Goal: Obtain resource: Download file/media

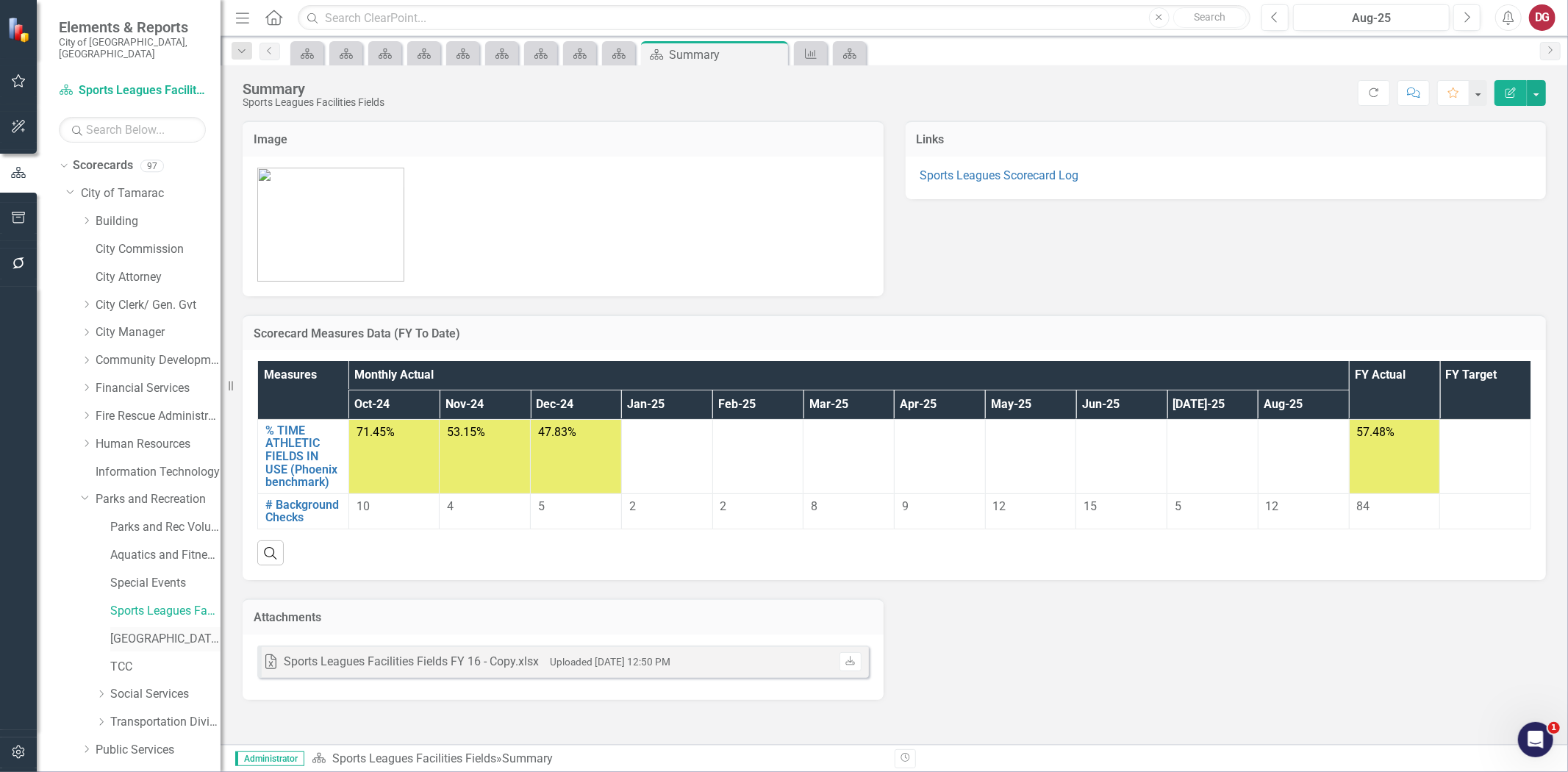
click at [149, 631] on link "[GEOGRAPHIC_DATA]" at bounding box center [166, 639] width 111 height 17
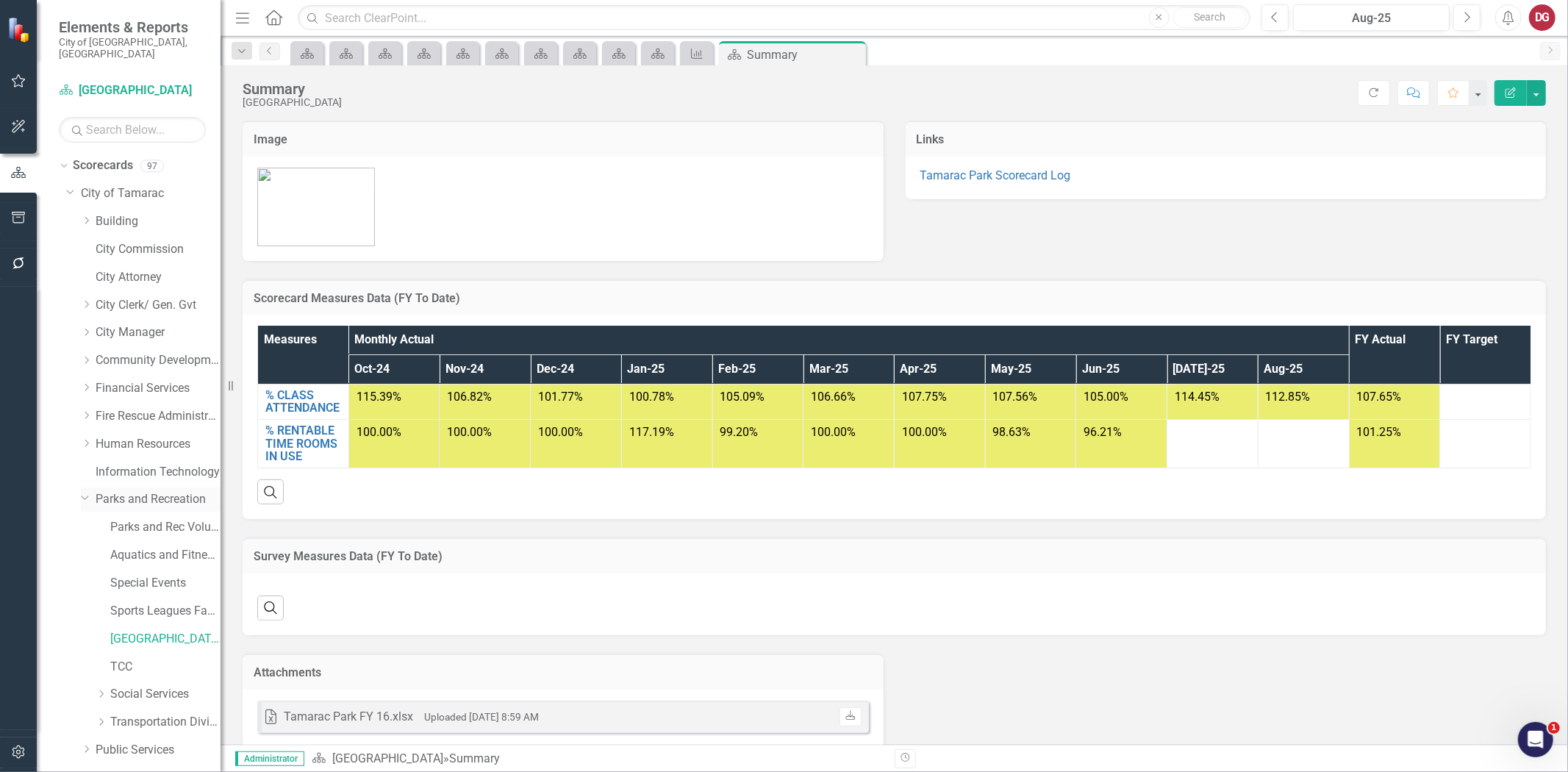
click at [154, 491] on link "Parks and Recreation" at bounding box center [158, 499] width 125 height 17
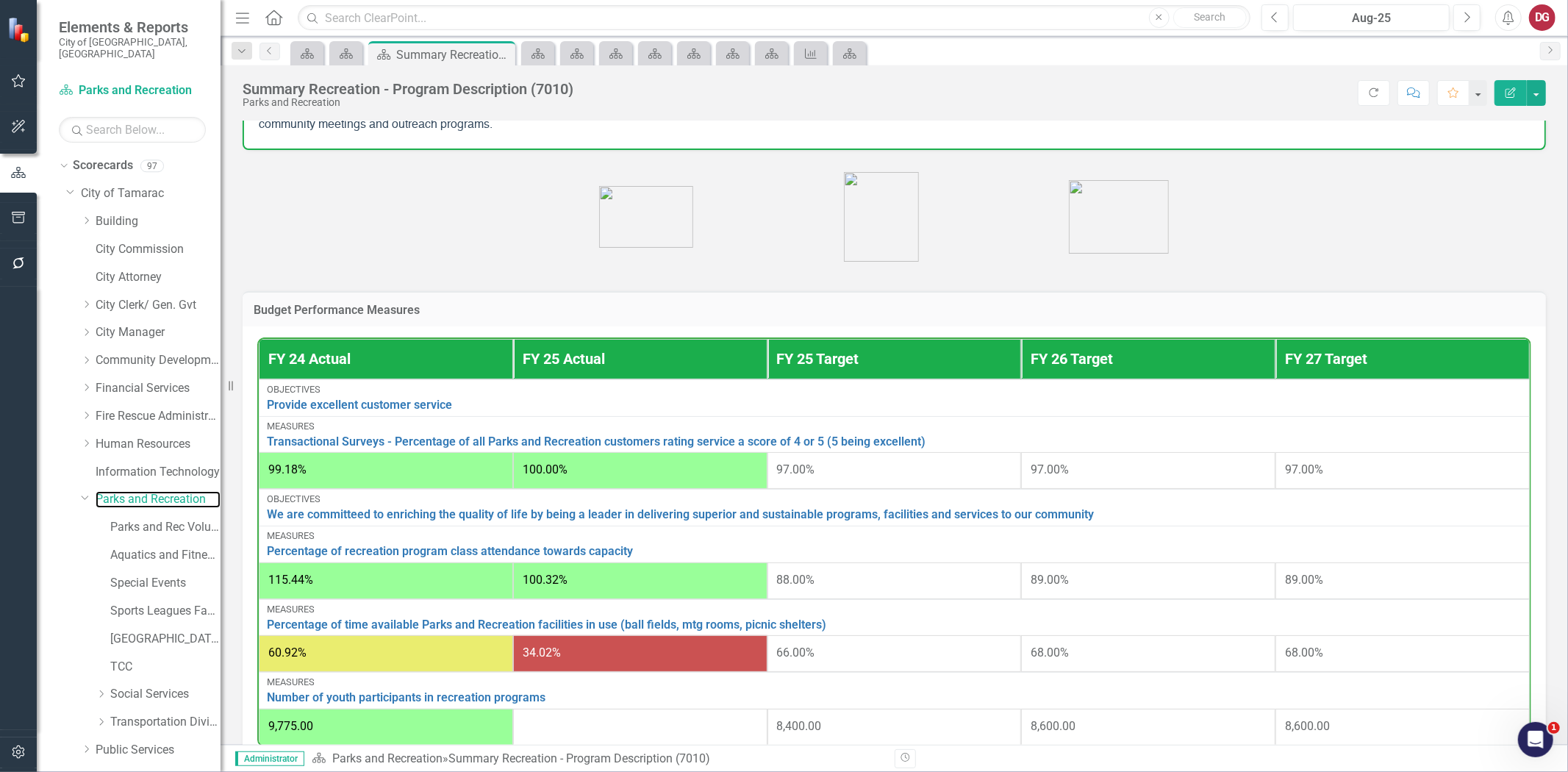
scroll to position [408, 0]
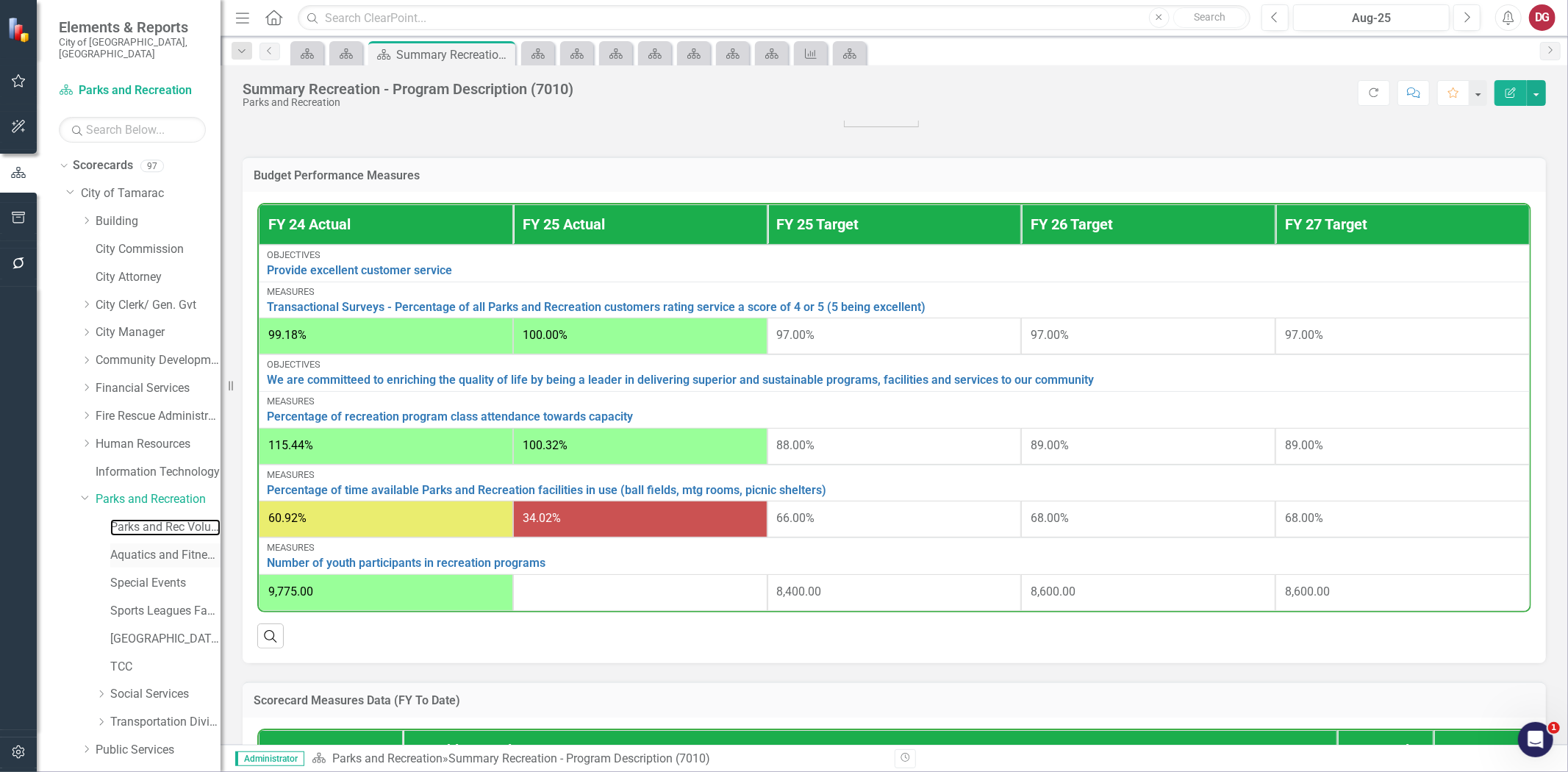
drag, startPoint x: 142, startPoint y: 518, endPoint x: 140, endPoint y: 538, distance: 20.1
click at [142, 519] on link "Parks and Rec Volunteers" at bounding box center [166, 527] width 111 height 17
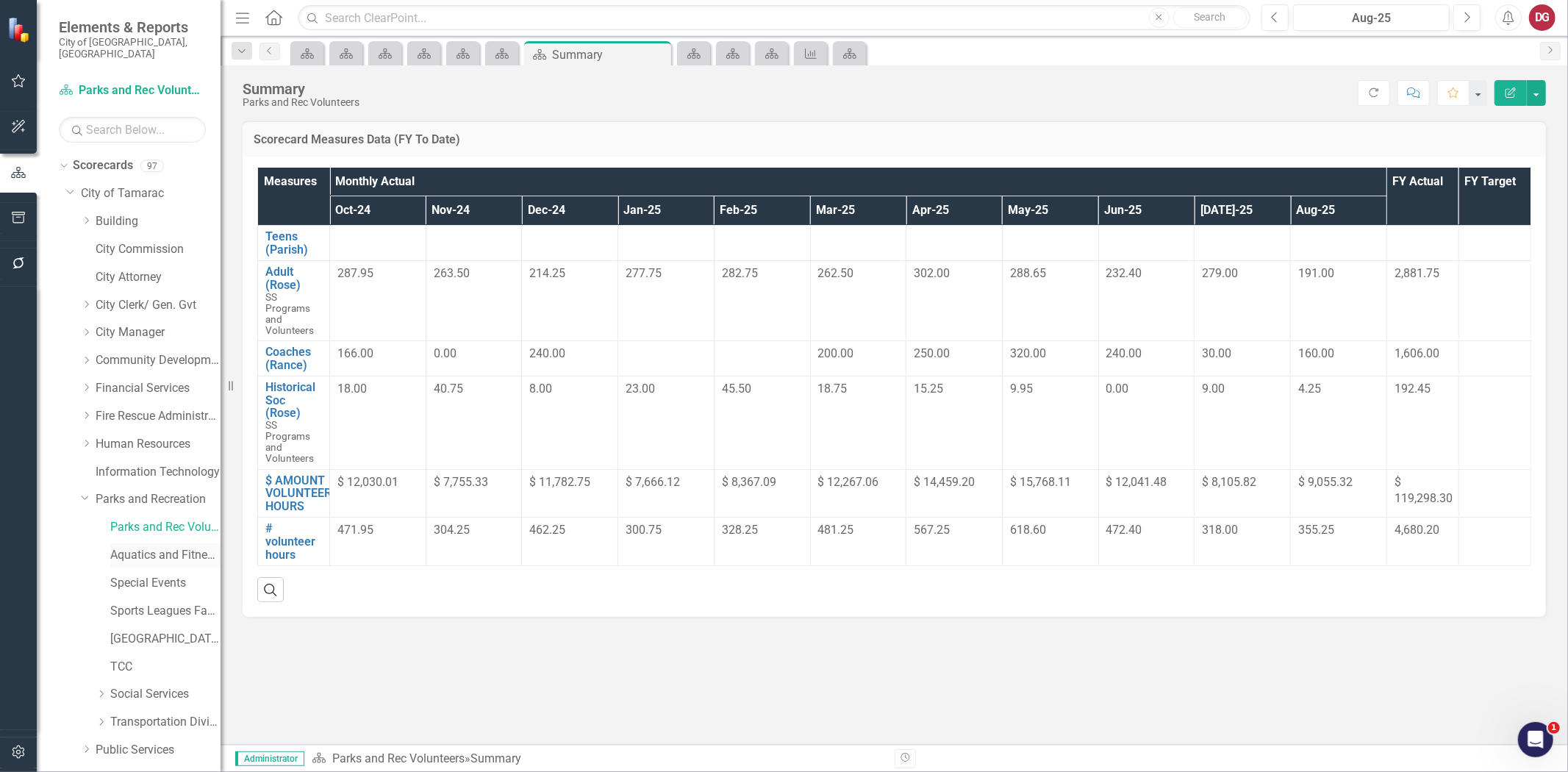
click at [140, 547] on link "Aquatics and Fitness Center" at bounding box center [166, 554] width 111 height 17
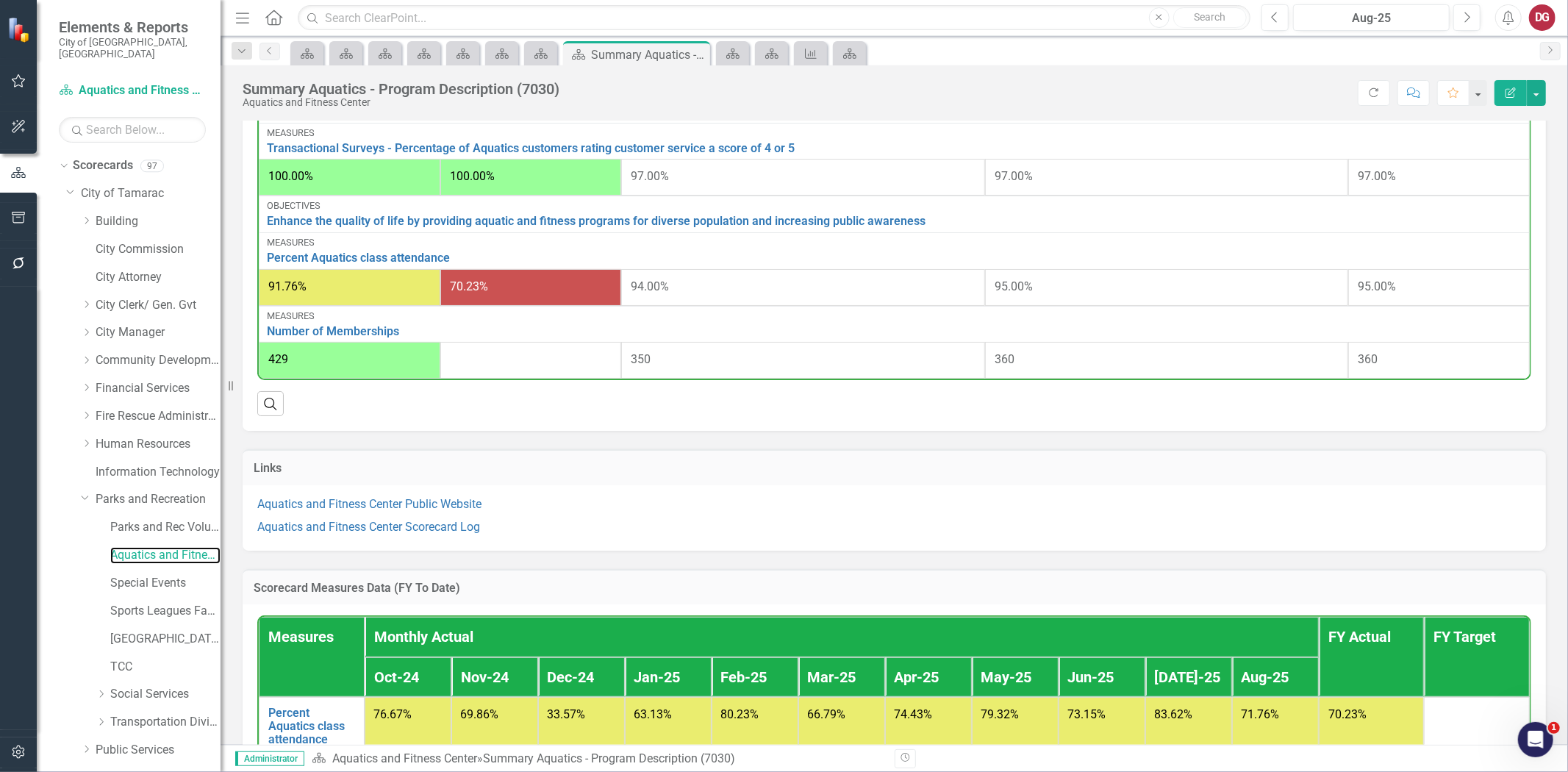
scroll to position [408, 0]
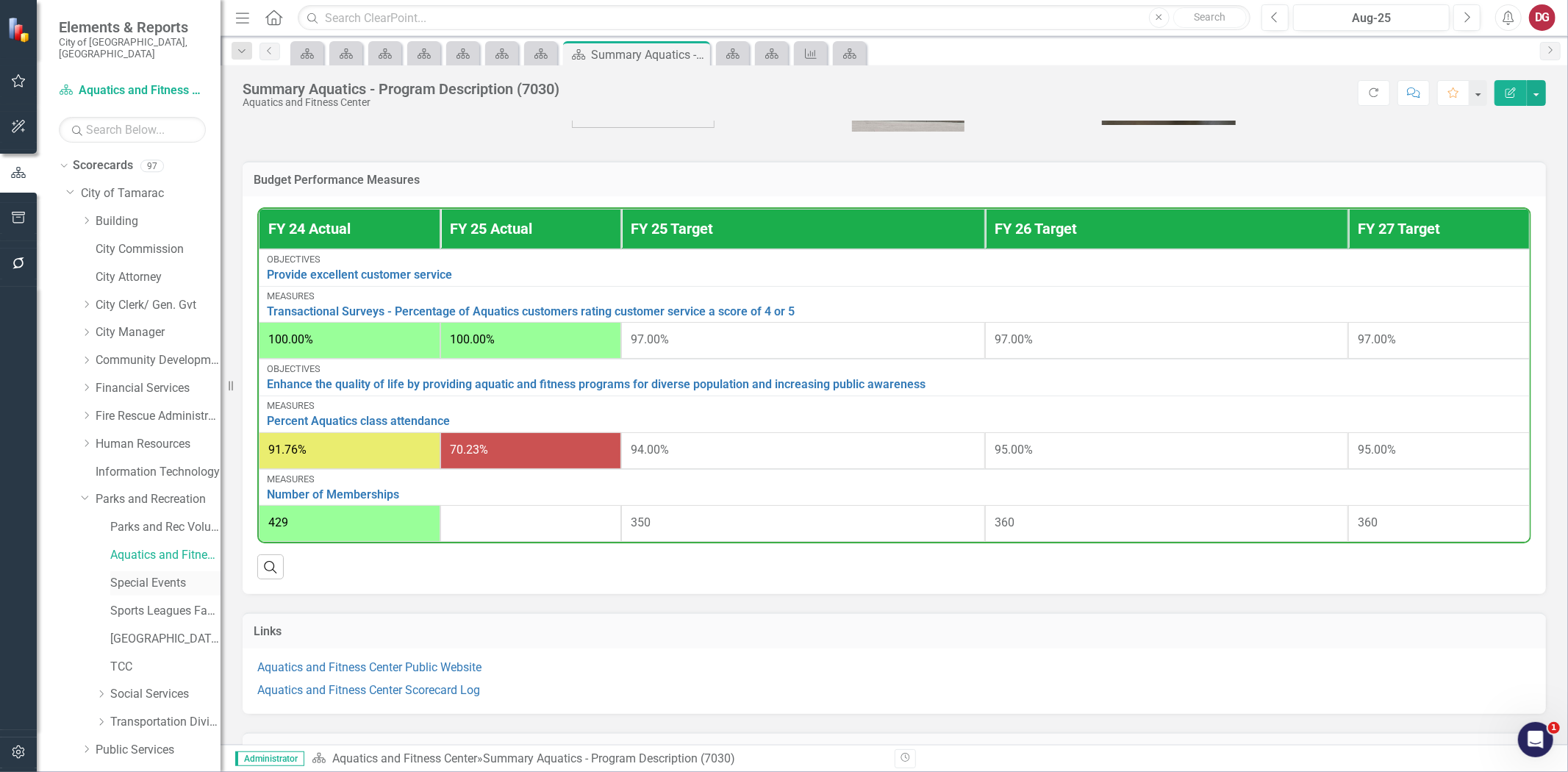
click at [133, 575] on link "Special Events" at bounding box center [166, 583] width 111 height 17
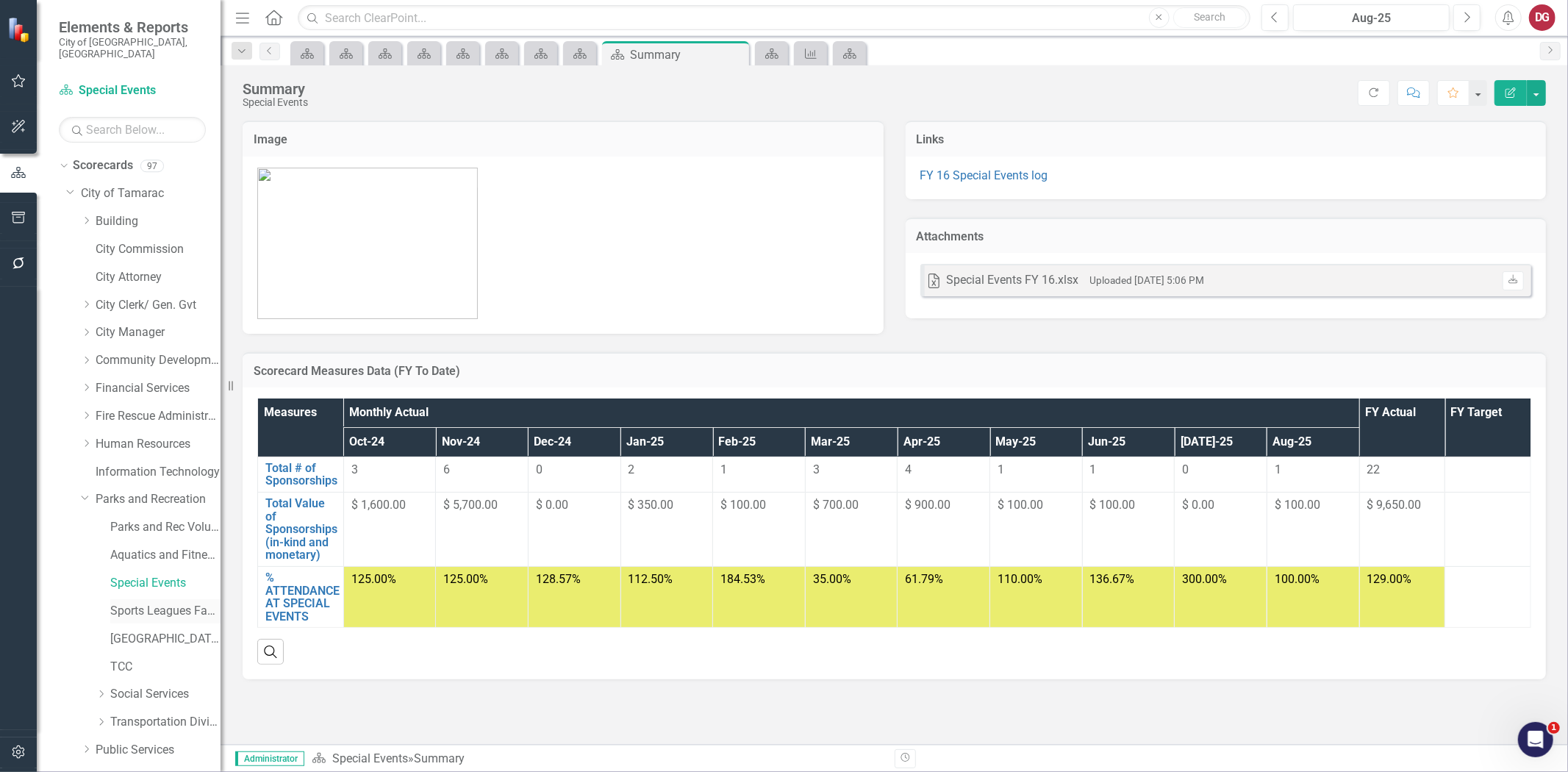
click at [161, 603] on link "Sports Leagues Facilities Fields" at bounding box center [166, 611] width 111 height 17
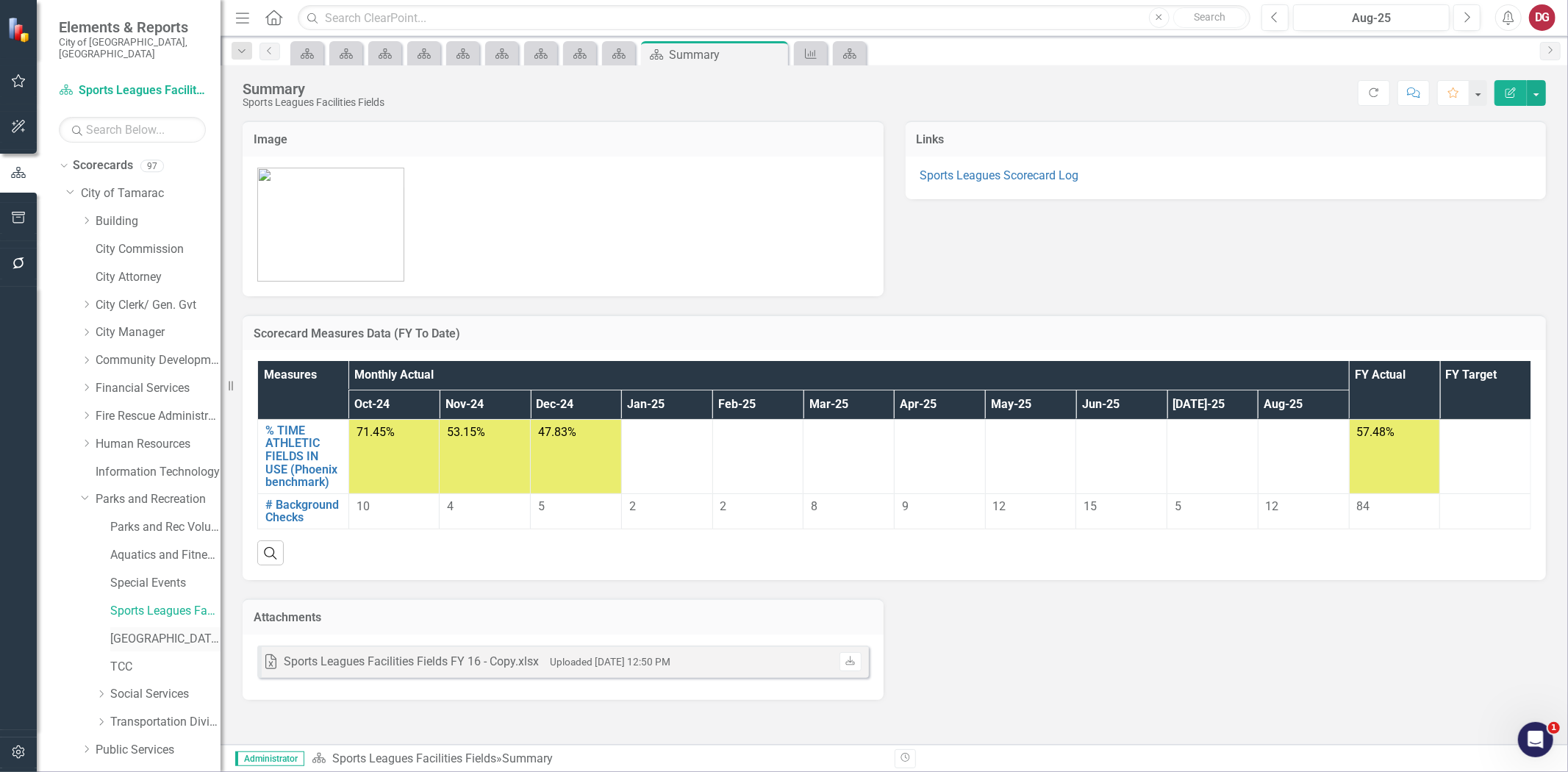
click at [152, 631] on link "[GEOGRAPHIC_DATA]" at bounding box center [166, 639] width 111 height 17
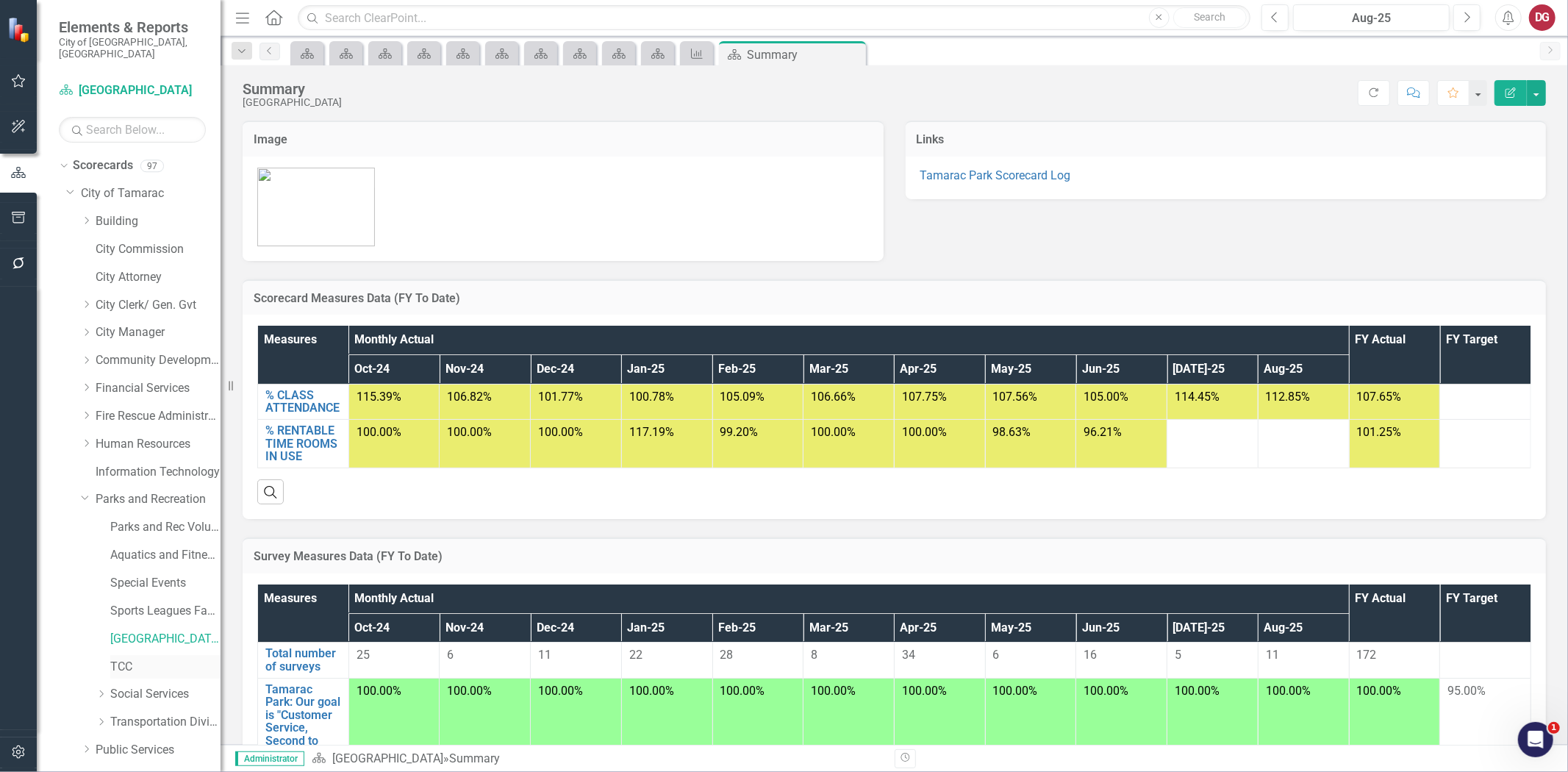
click at [123, 659] on link "TCC" at bounding box center [166, 667] width 111 height 17
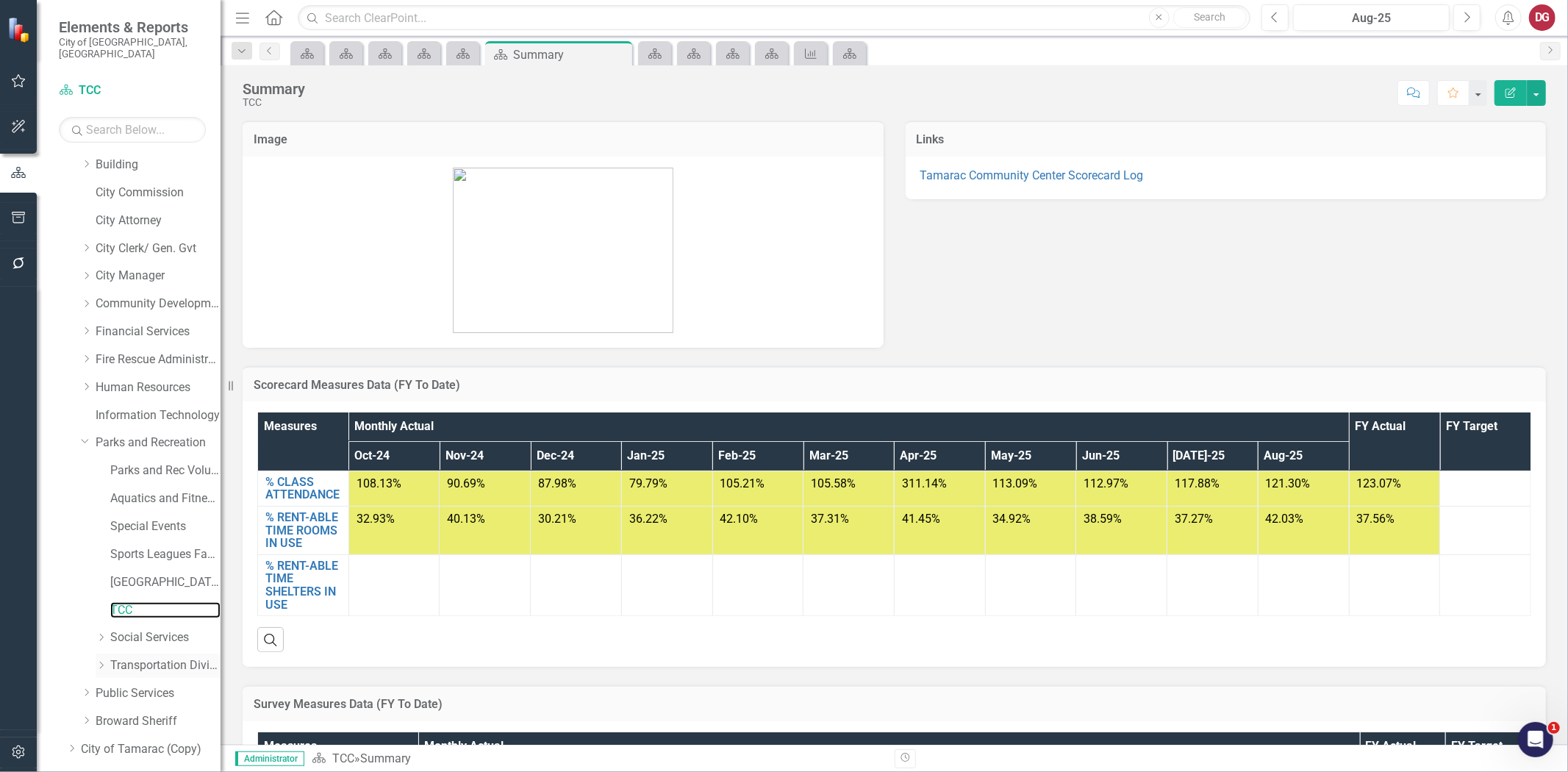
scroll to position [82, 0]
click at [155, 604] on link "Social Services" at bounding box center [166, 612] width 111 height 17
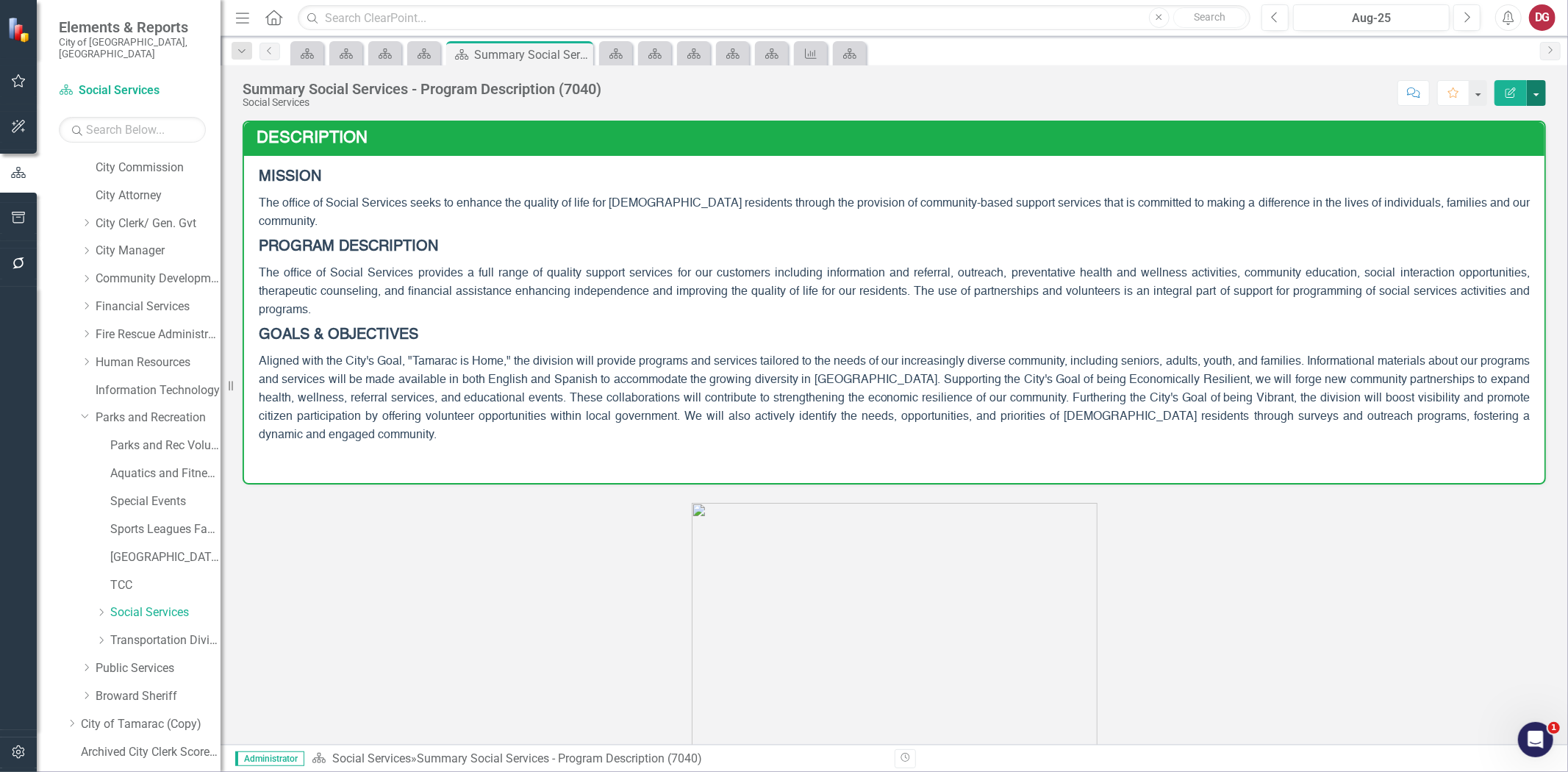
click at [777, 86] on button "button" at bounding box center [1536, 92] width 19 height 25
click at [777, 208] on link "PDF Export to PDF" at bounding box center [1486, 206] width 119 height 27
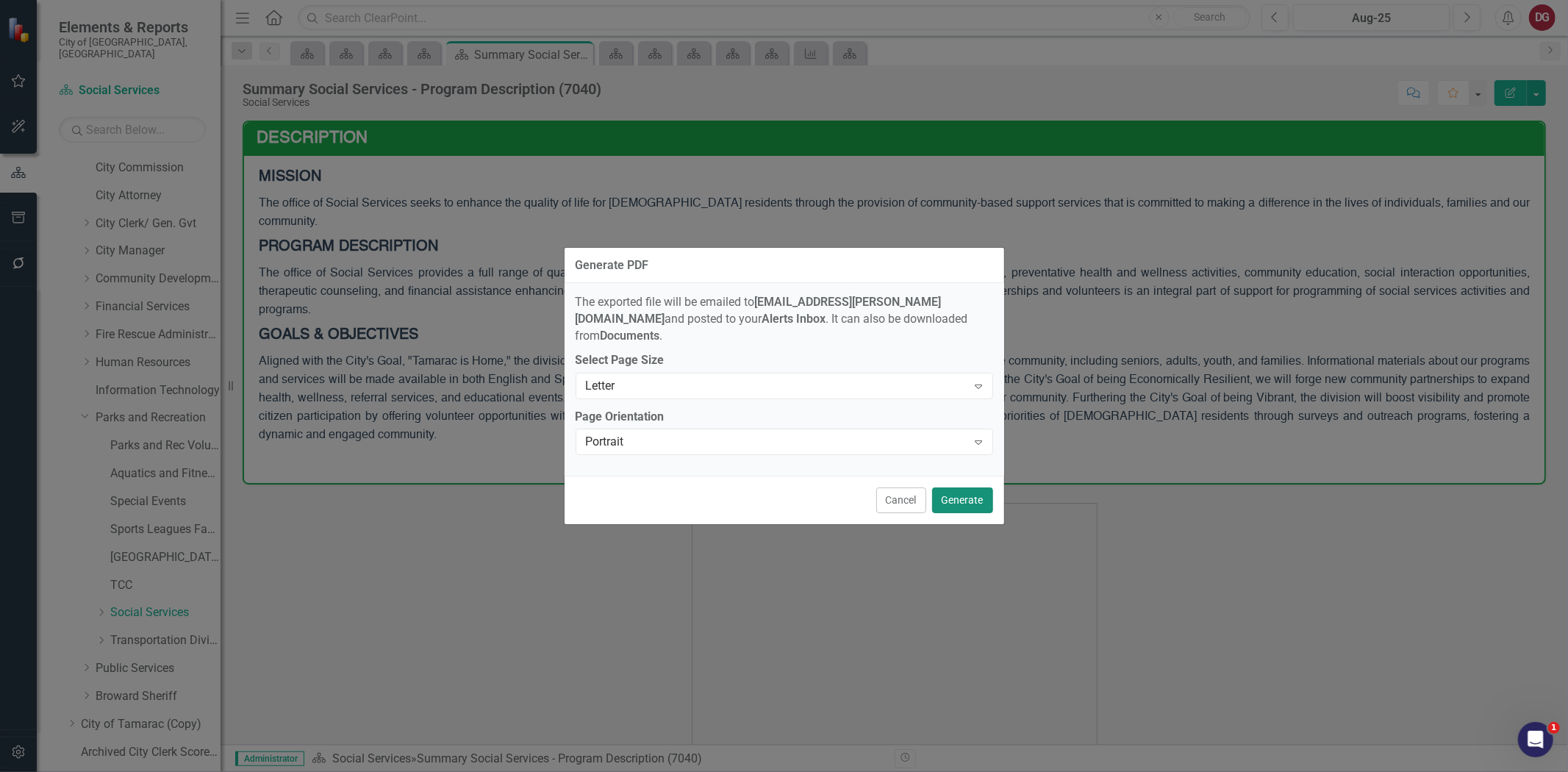
click at [777, 490] on button "Generate" at bounding box center [963, 499] width 61 height 25
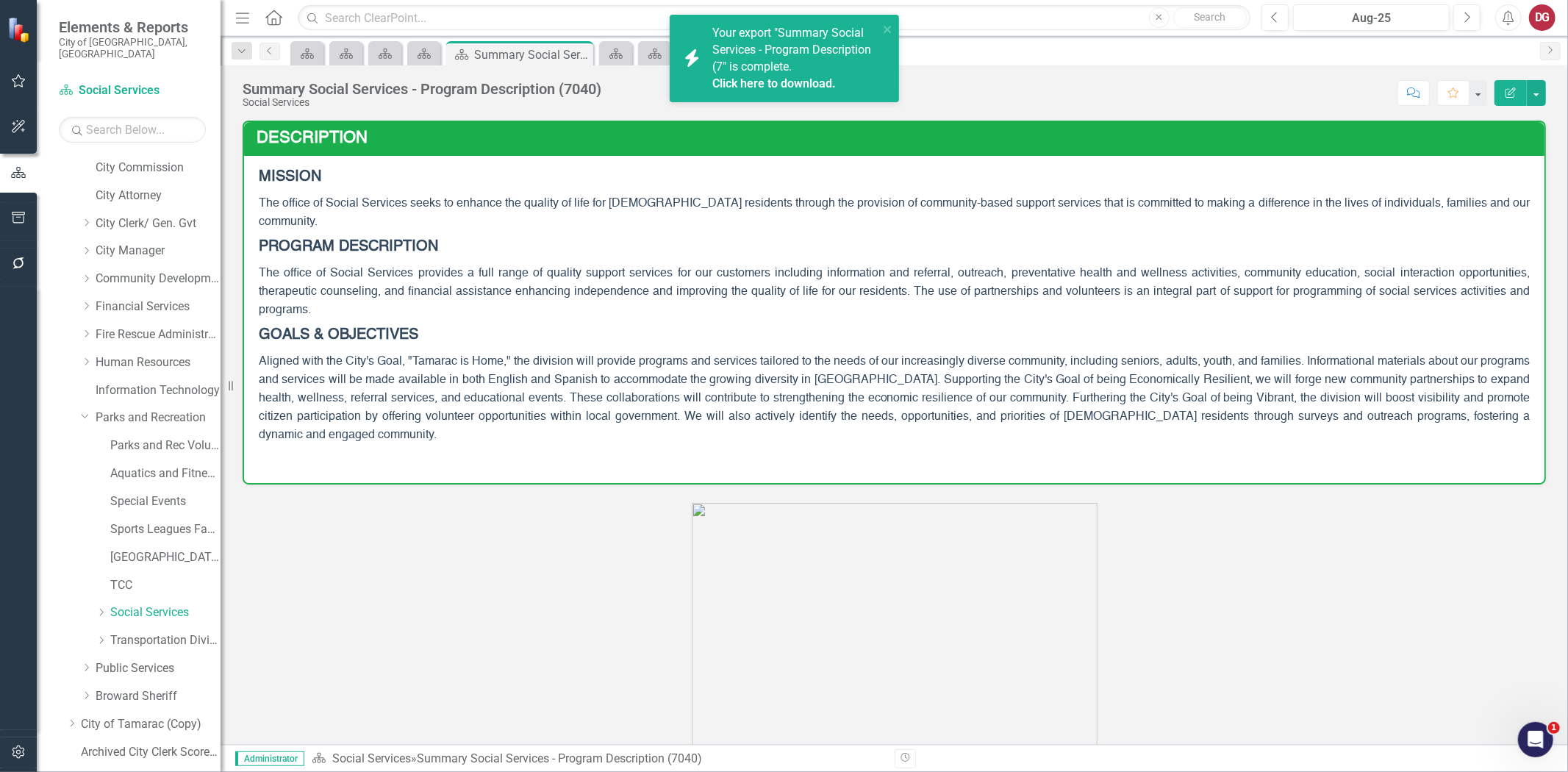
click at [739, 82] on link "Click here to download." at bounding box center [774, 83] width 124 height 14
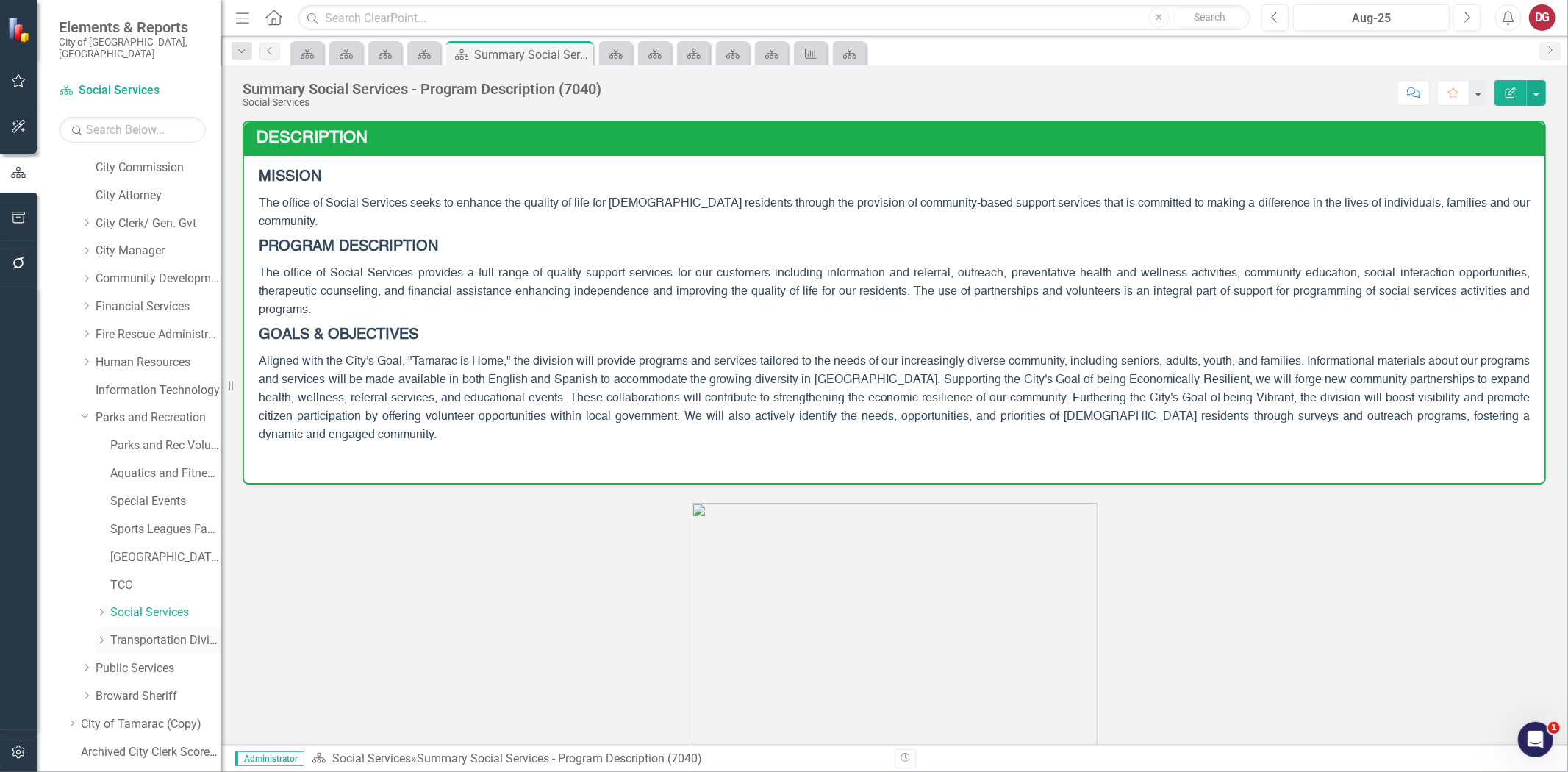
click at [138, 633] on link "Transportation Division" at bounding box center [166, 640] width 111 height 17
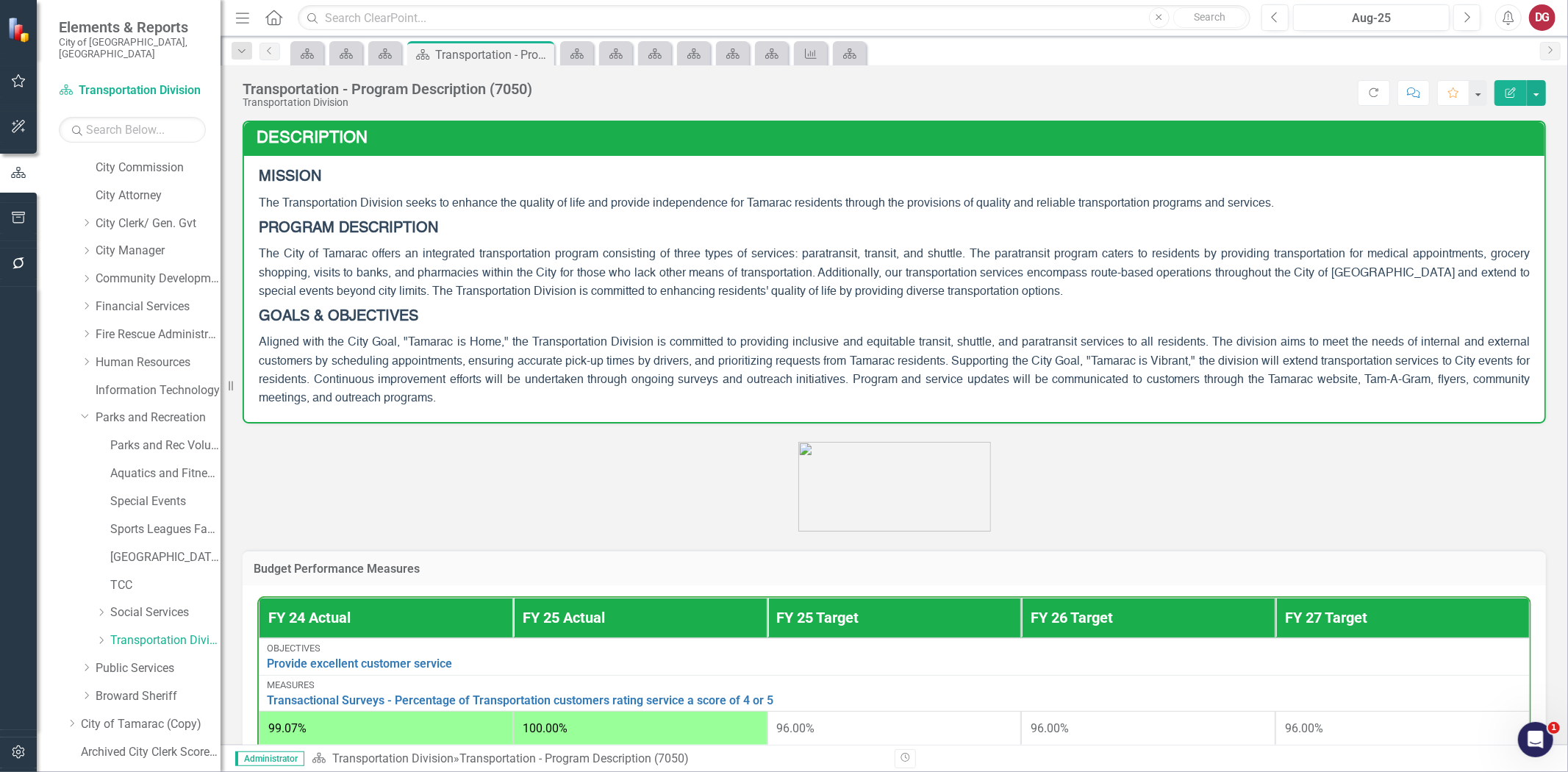
click at [93, 629] on div "Dropdown Transportation Division" at bounding box center [143, 642] width 154 height 28
click at [104, 636] on icon "Dropdown" at bounding box center [101, 640] width 11 height 9
click at [97, 633] on icon "Dropdown" at bounding box center [100, 638] width 9 height 11
click at [138, 493] on link "Special Events" at bounding box center [166, 501] width 111 height 17
click at [134, 521] on link "Sports Leagues Facilities Fields" at bounding box center [166, 529] width 111 height 17
